Goal: Task Accomplishment & Management: Use online tool/utility

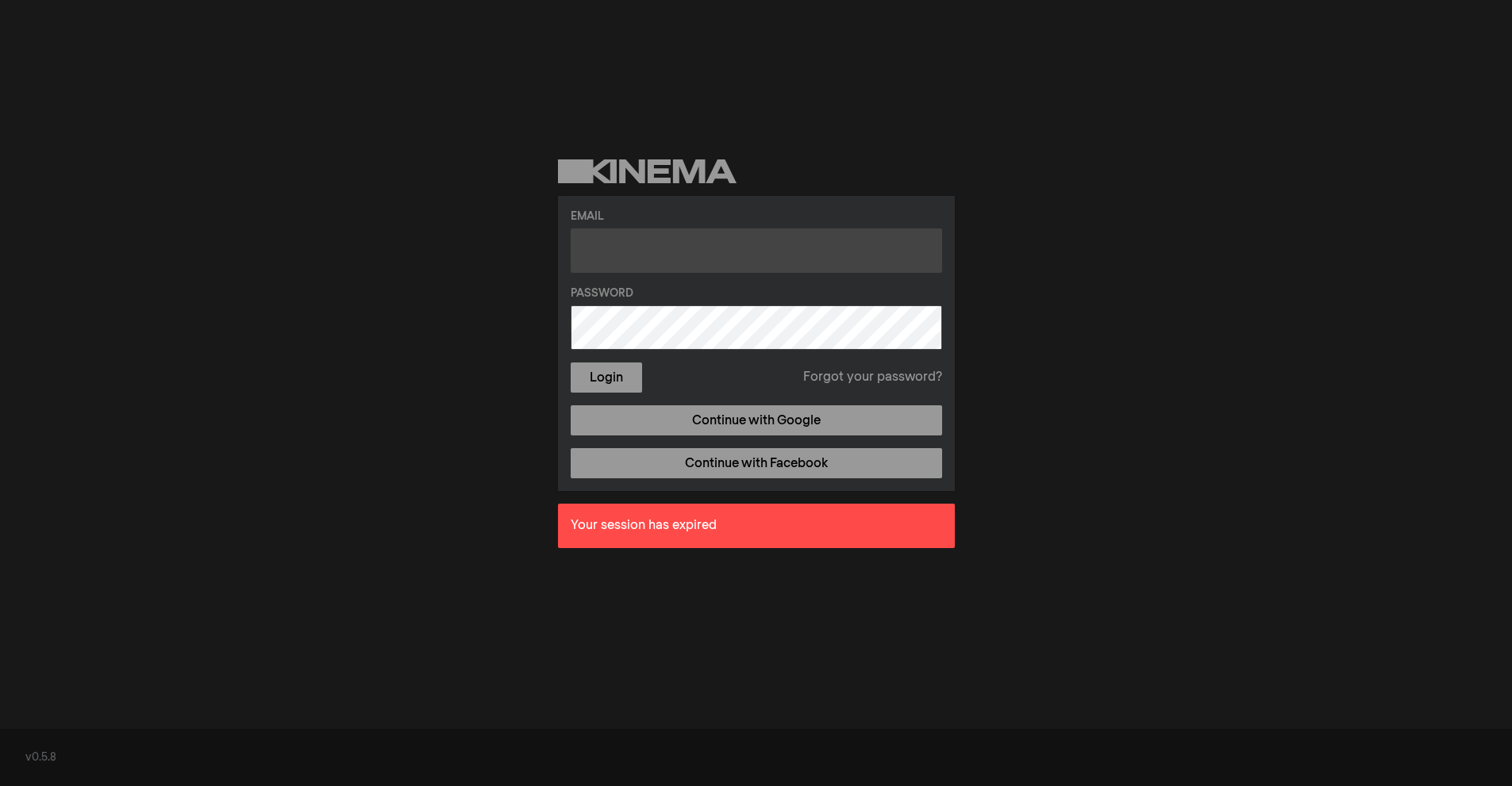
click at [657, 250] on input "text" at bounding box center [756, 250] width 372 height 44
type input "sala@losalamos.com"
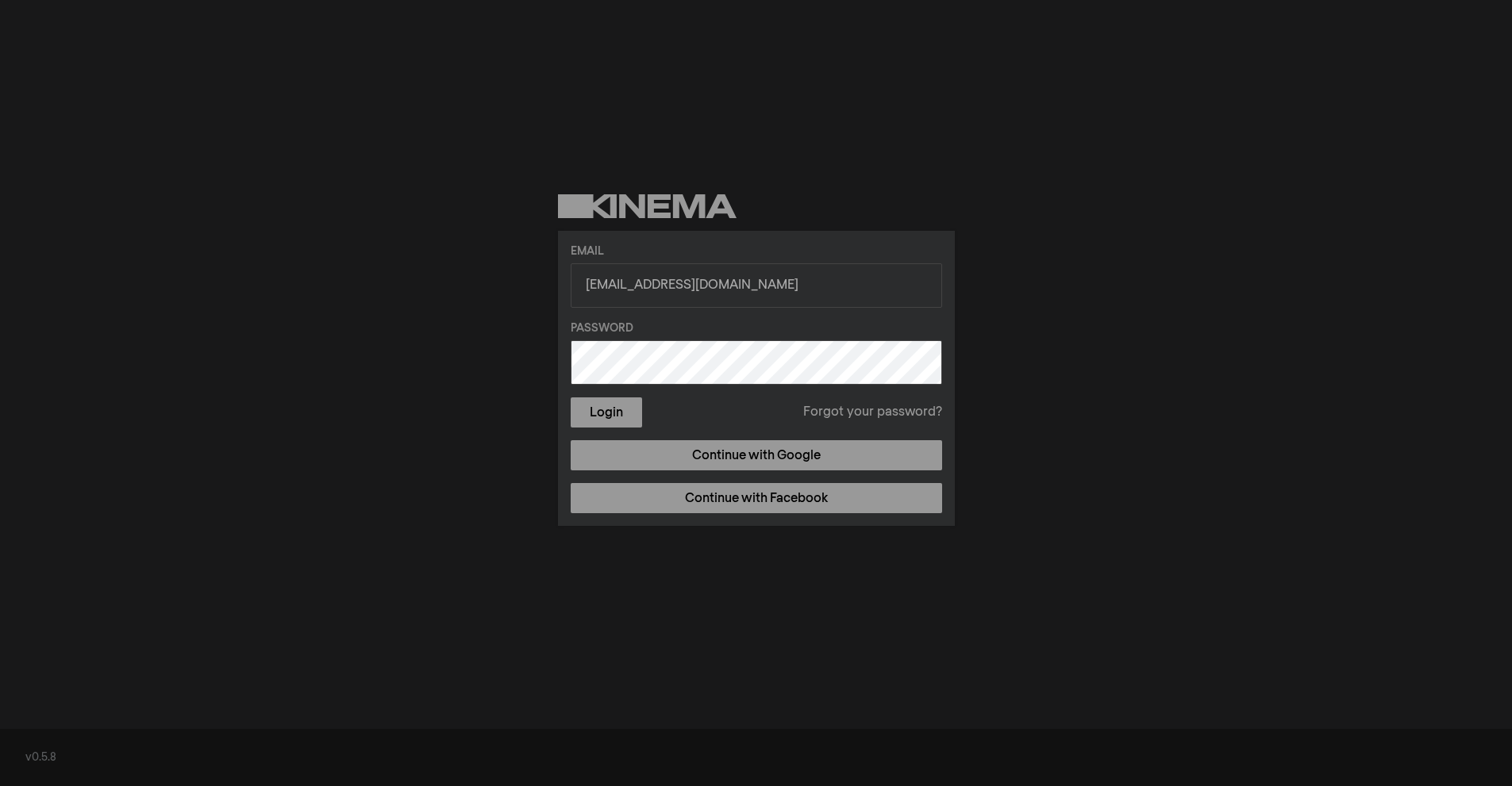
click at [571, 397] on button "Login" at bounding box center [607, 412] width 72 height 30
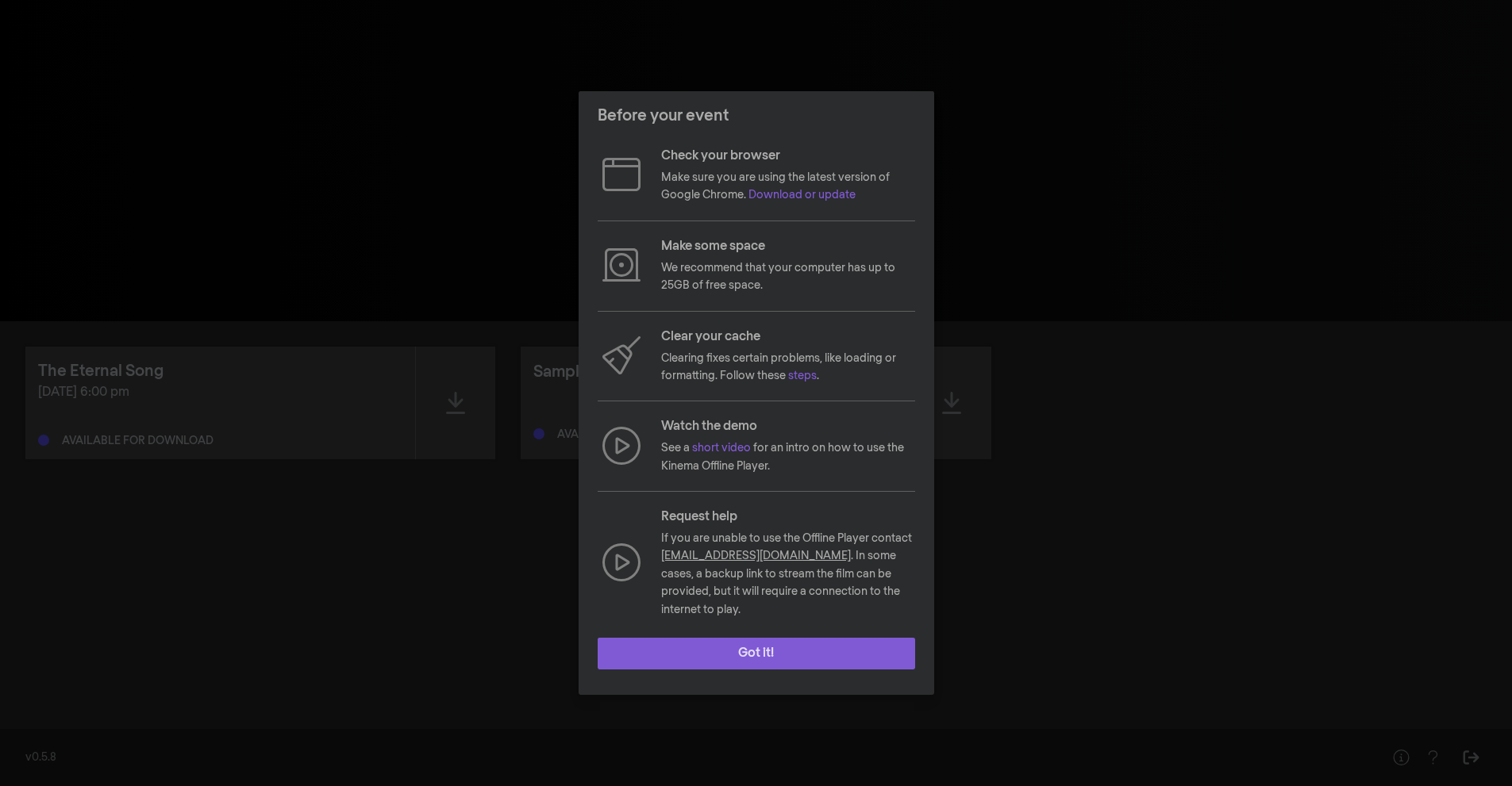
click at [719, 649] on button "Got it!" at bounding box center [756, 654] width 317 height 32
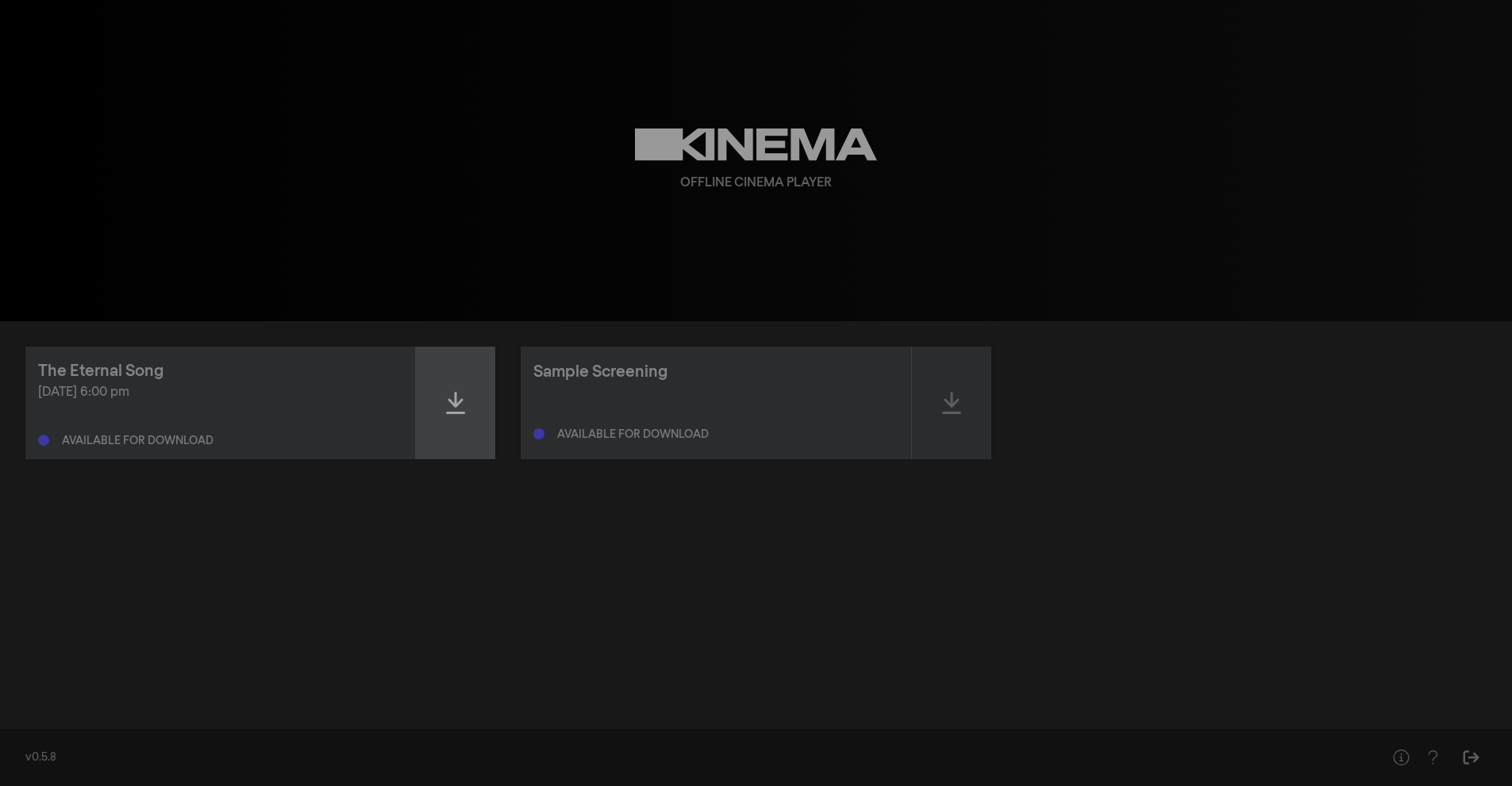
click at [444, 406] on div at bounding box center [456, 403] width 79 height 113
